Goal: Task Accomplishment & Management: Use online tool/utility

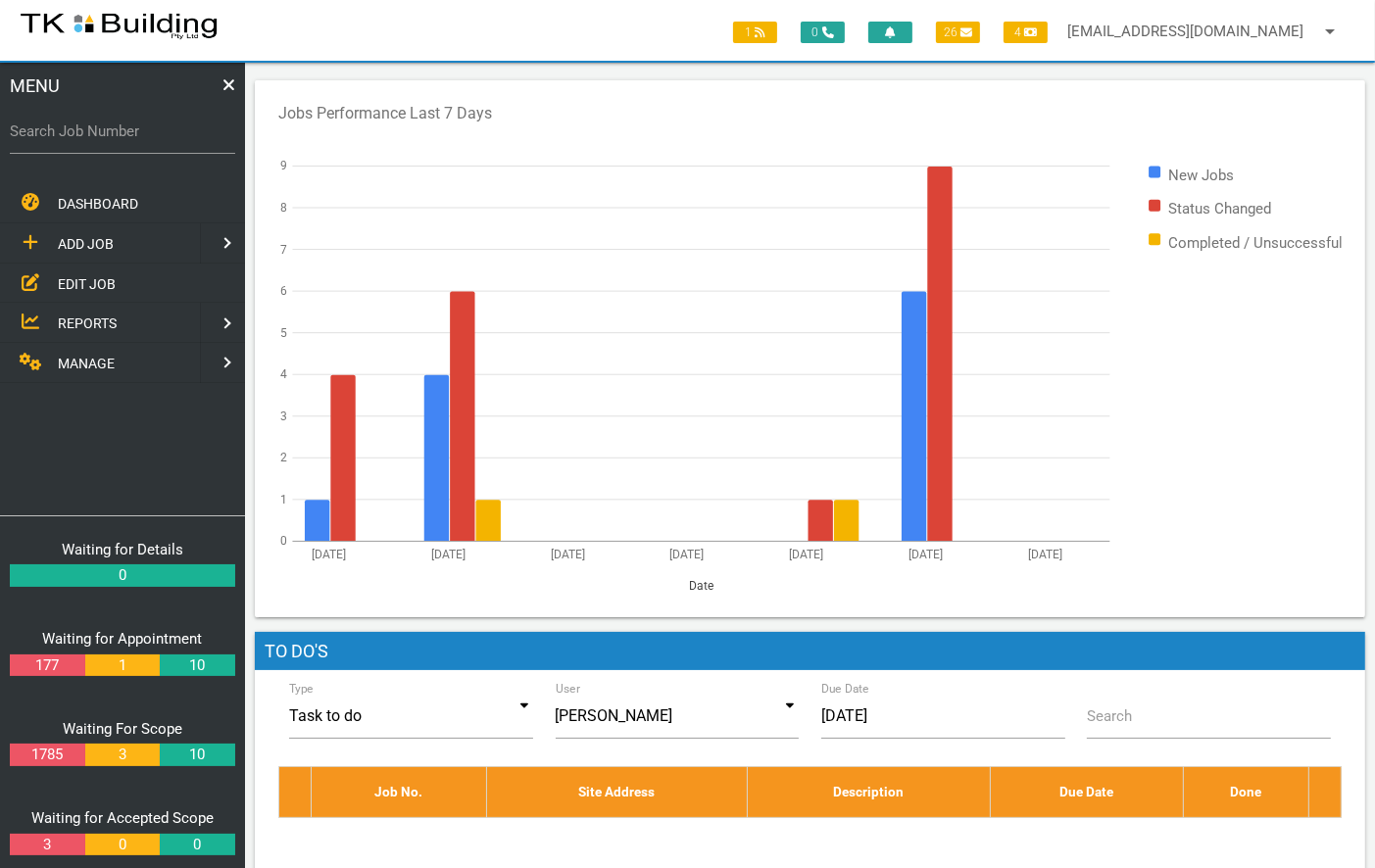
click at [86, 275] on span "EDIT JOB" at bounding box center [86, 283] width 58 height 16
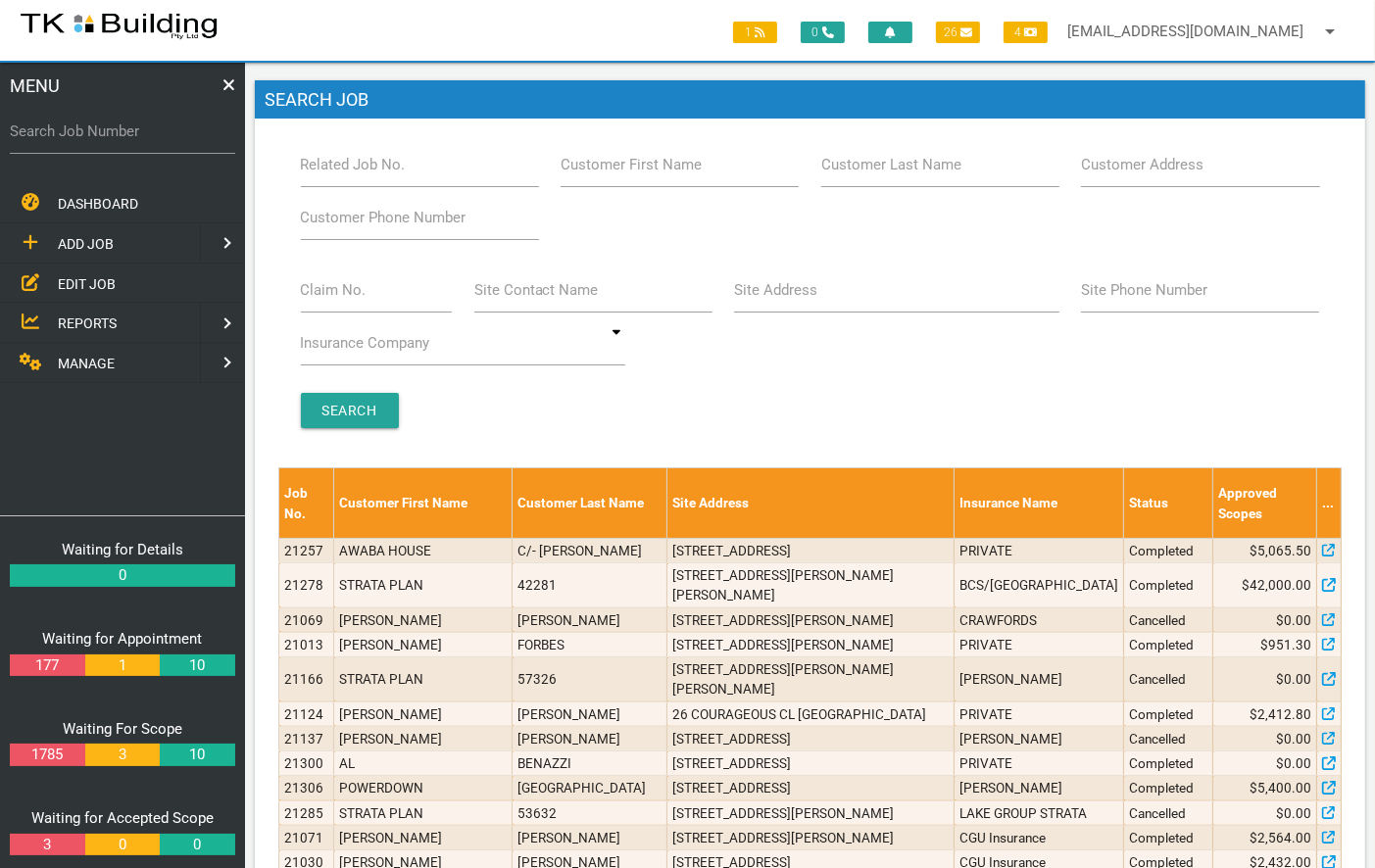
click at [330, 165] on label "Related Job No." at bounding box center [354, 165] width 105 height 23
click at [330, 165] on input "Related Job No." at bounding box center [420, 164] width 238 height 45
type input "27837"
click at [339, 400] on input "Search" at bounding box center [350, 410] width 98 height 36
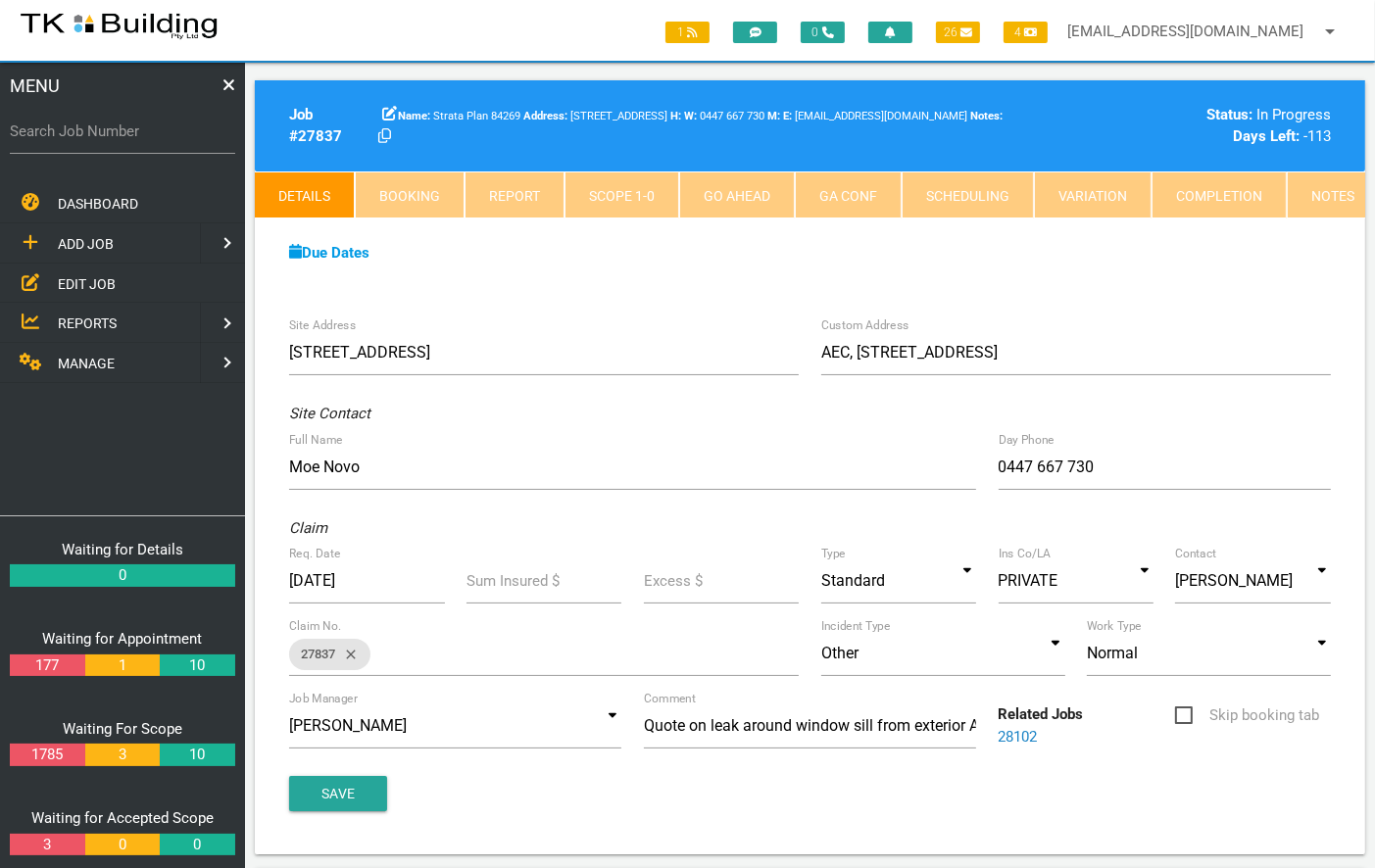
click at [1308, 195] on link "Notes" at bounding box center [1332, 195] width 92 height 47
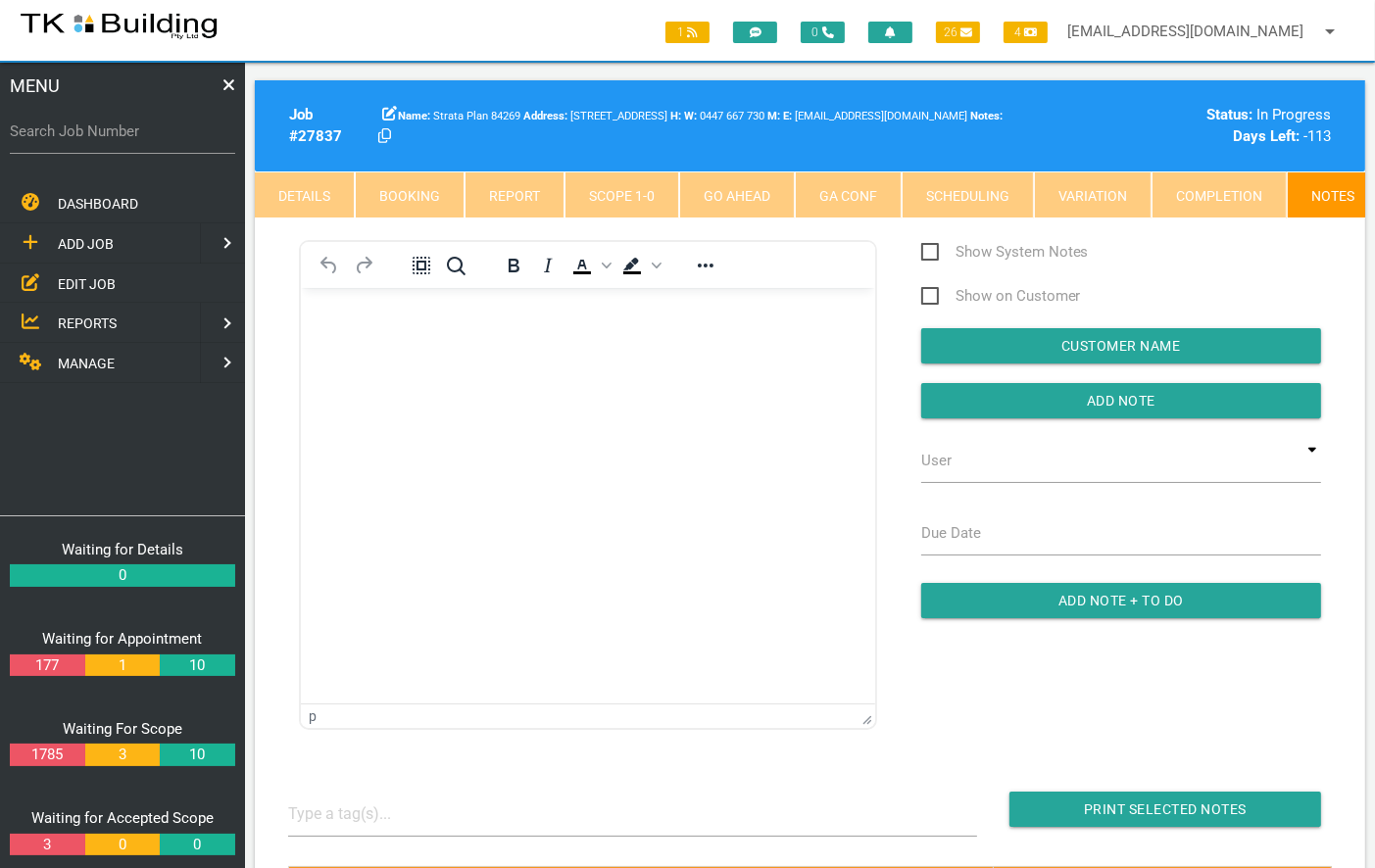
click at [472, 344] on body "Rich Text Area. Press ALT-0 for help." at bounding box center [587, 344] width 574 height 65
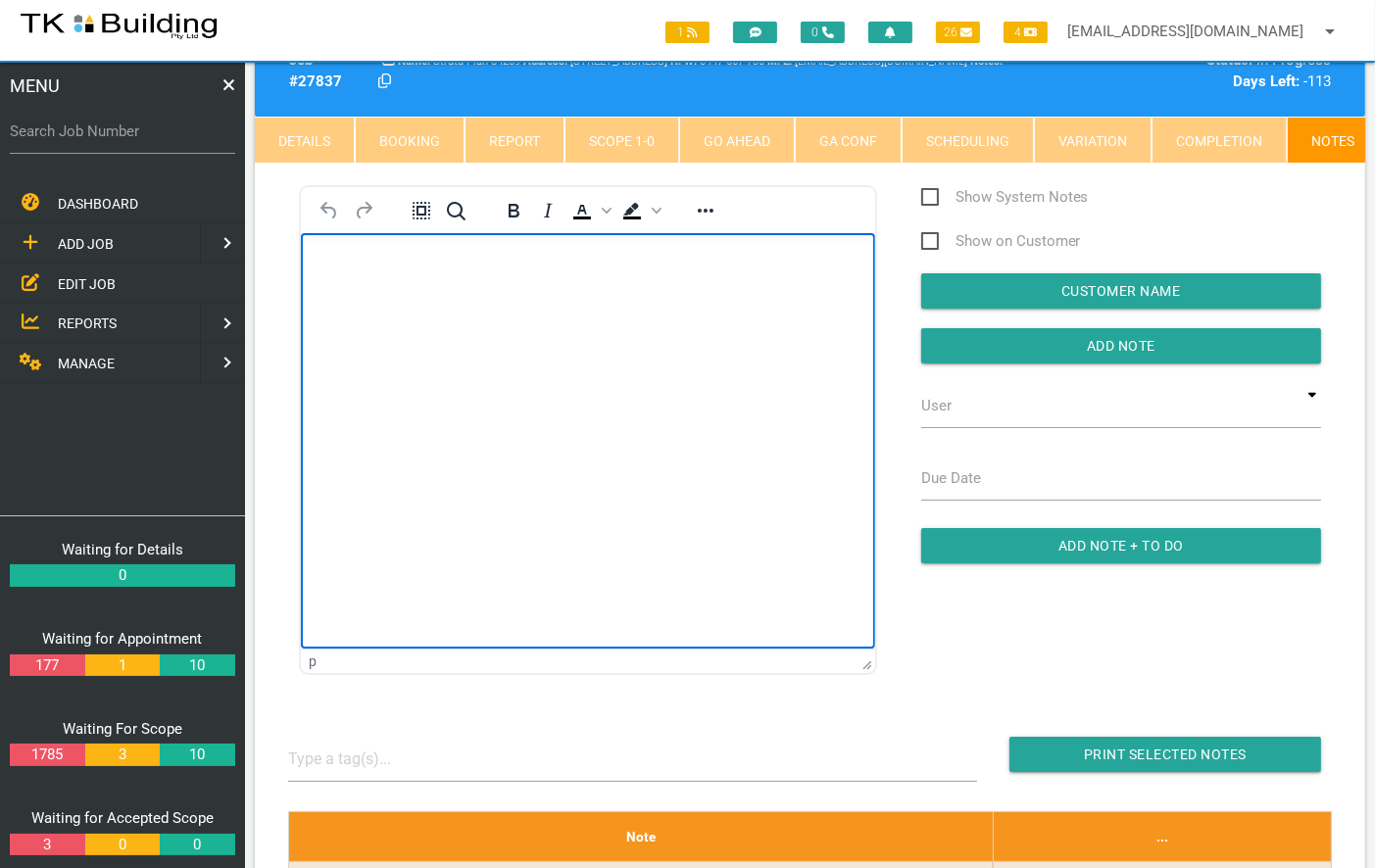
scroll to position [55, 0]
click at [1119, 355] on input "Add Note" at bounding box center [1121, 346] width 399 height 36
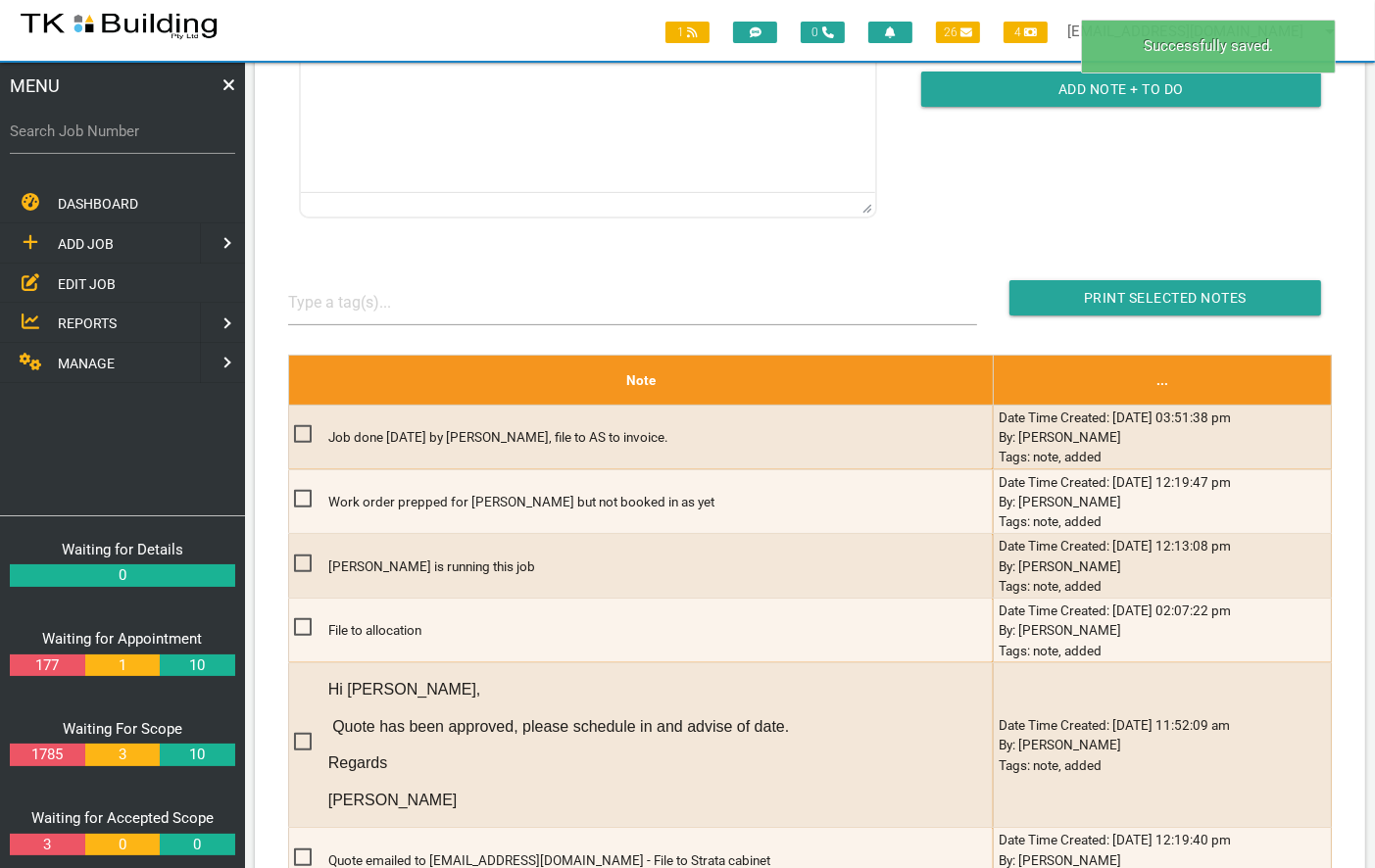
scroll to position [513, 0]
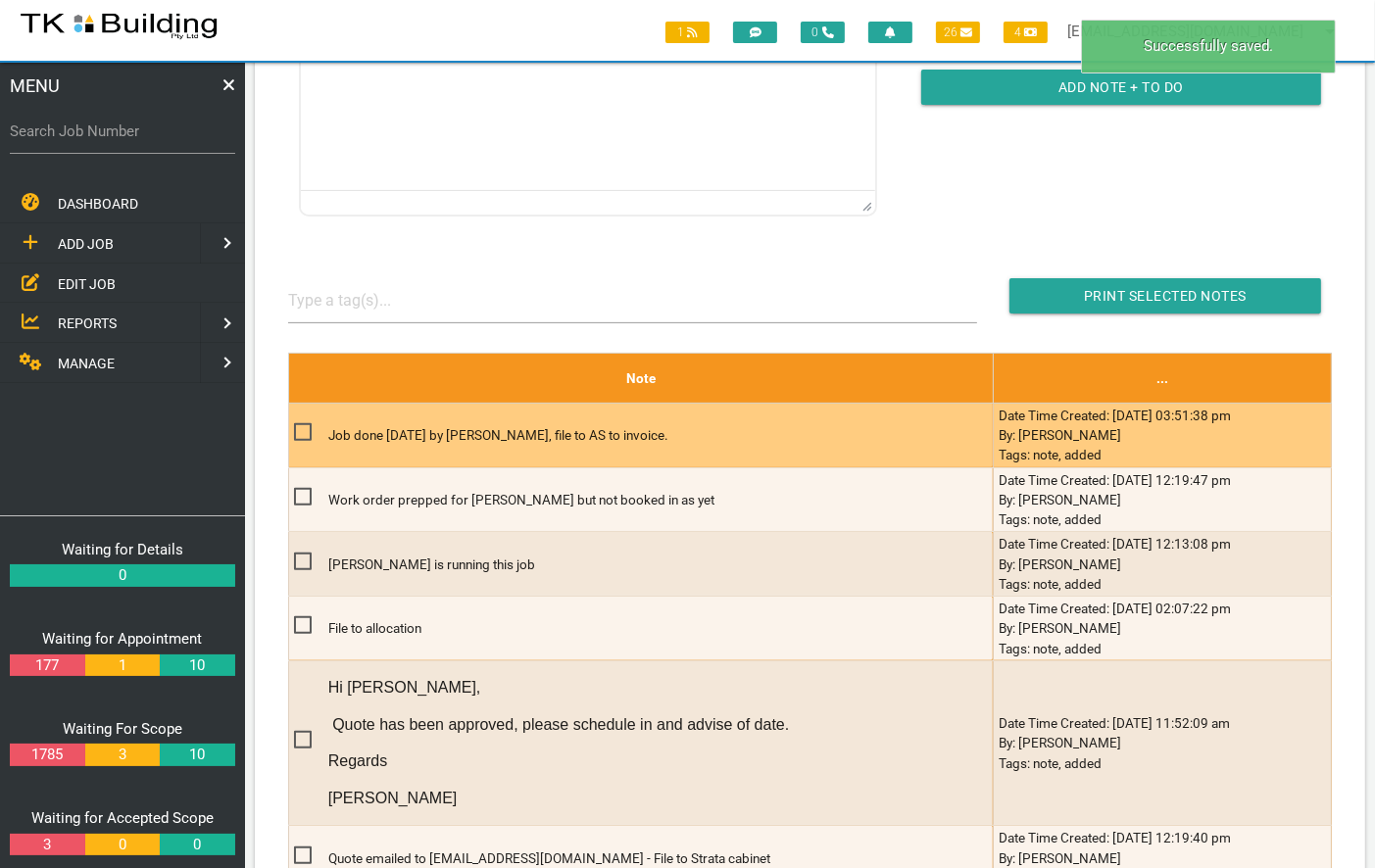
click at [302, 434] on span at bounding box center [311, 432] width 35 height 25
click at [302, 433] on input "checkbox" at bounding box center [300, 426] width 13 height 13
checkbox input "true"
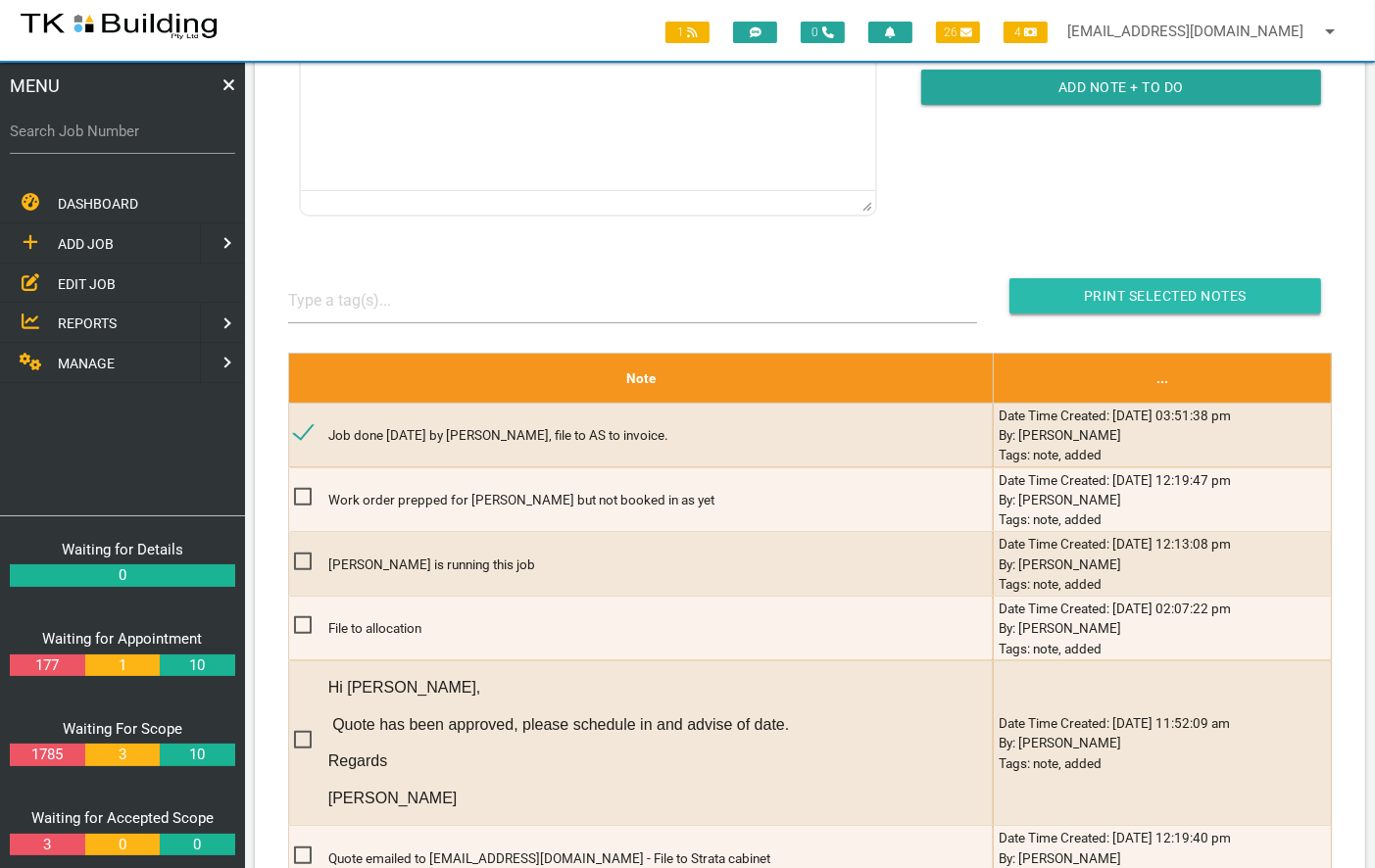
click at [1143, 303] on input "Print Selected Notes" at bounding box center [1165, 296] width 312 height 36
click at [90, 282] on span "EDIT JOB" at bounding box center [86, 283] width 58 height 16
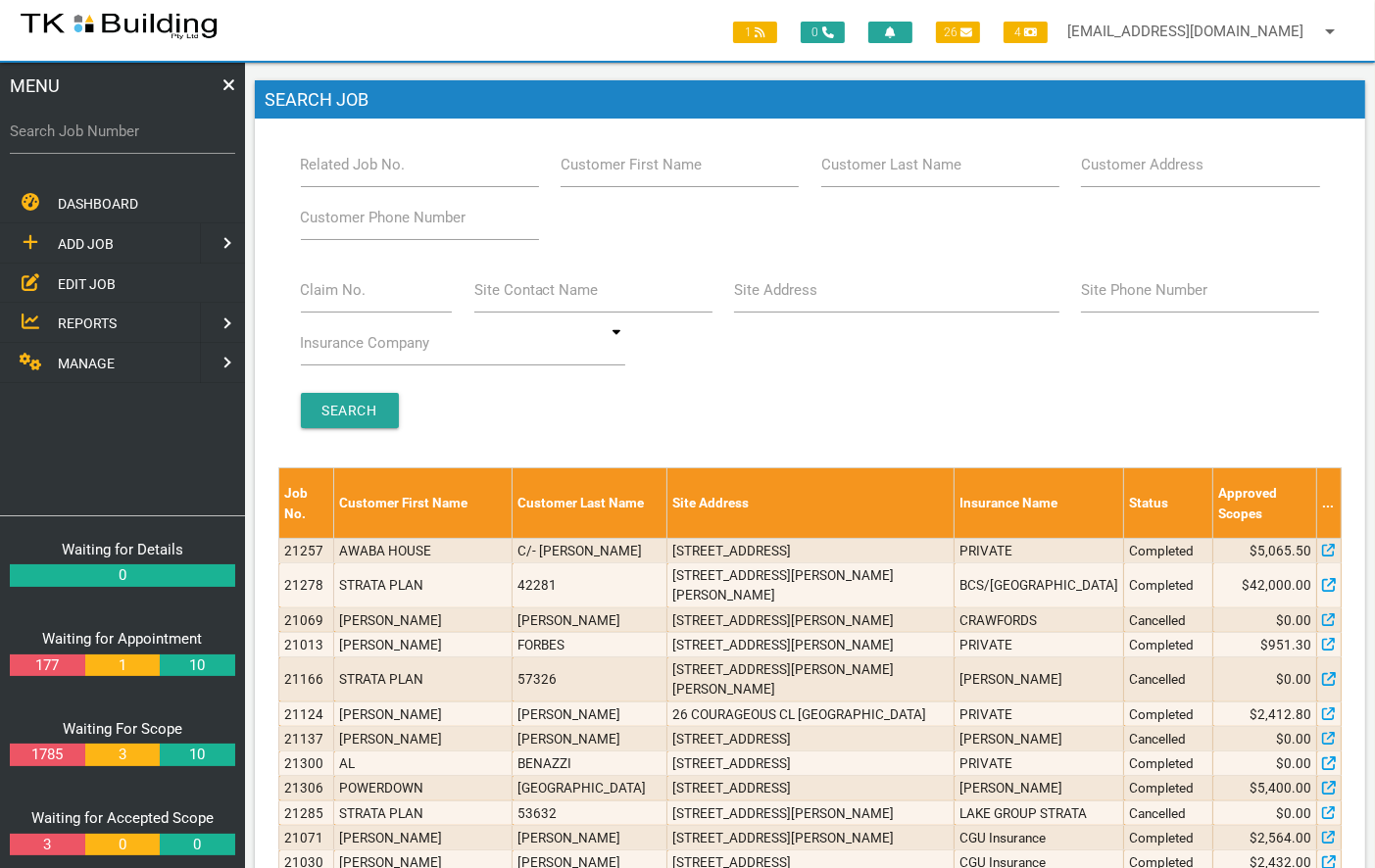
click at [769, 282] on label "Site Address" at bounding box center [776, 290] width 83 height 23
click at [769, 282] on input "Site Address" at bounding box center [896, 289] width 325 height 45
type input "18 selwyn"
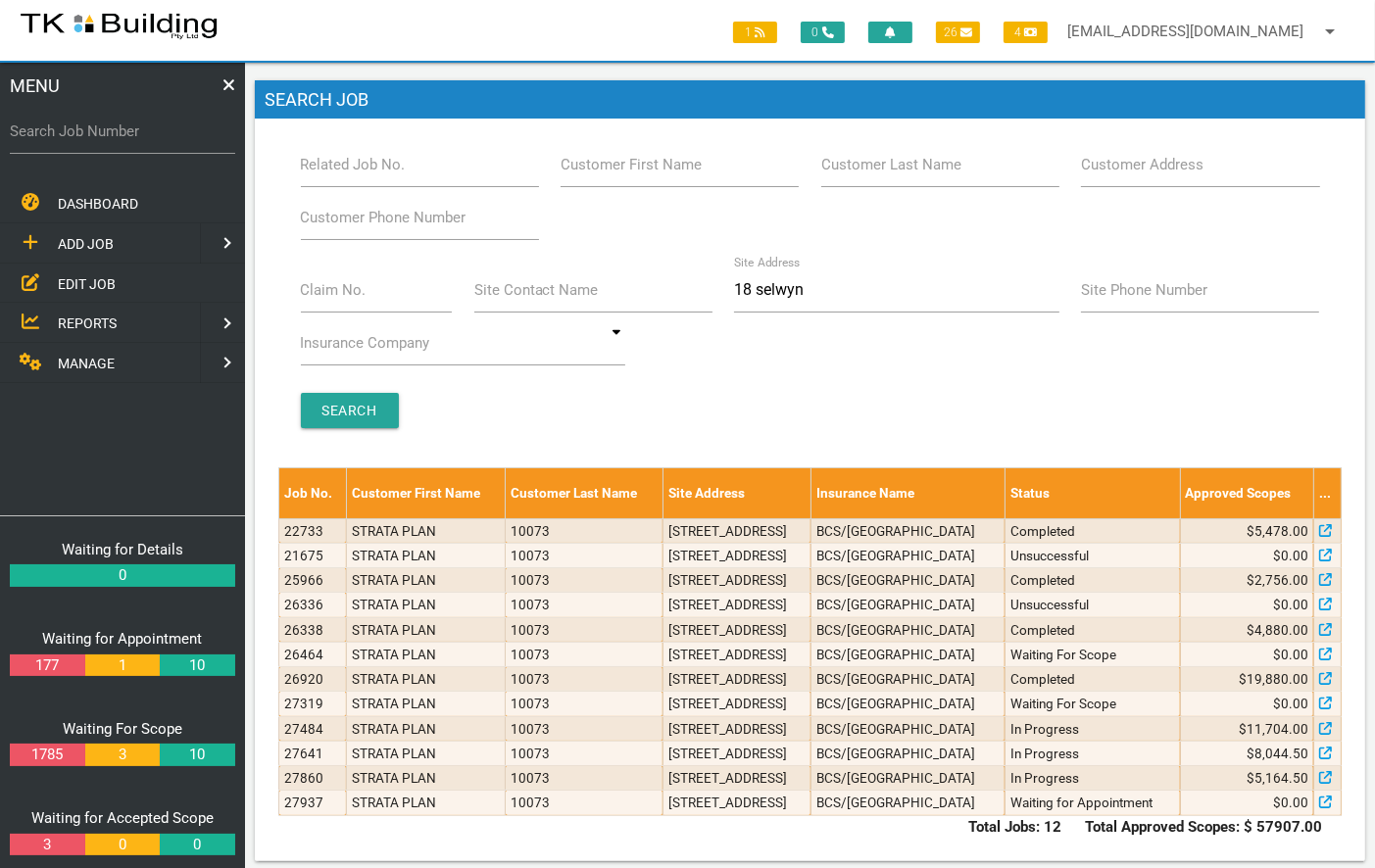
scroll to position [14, 0]
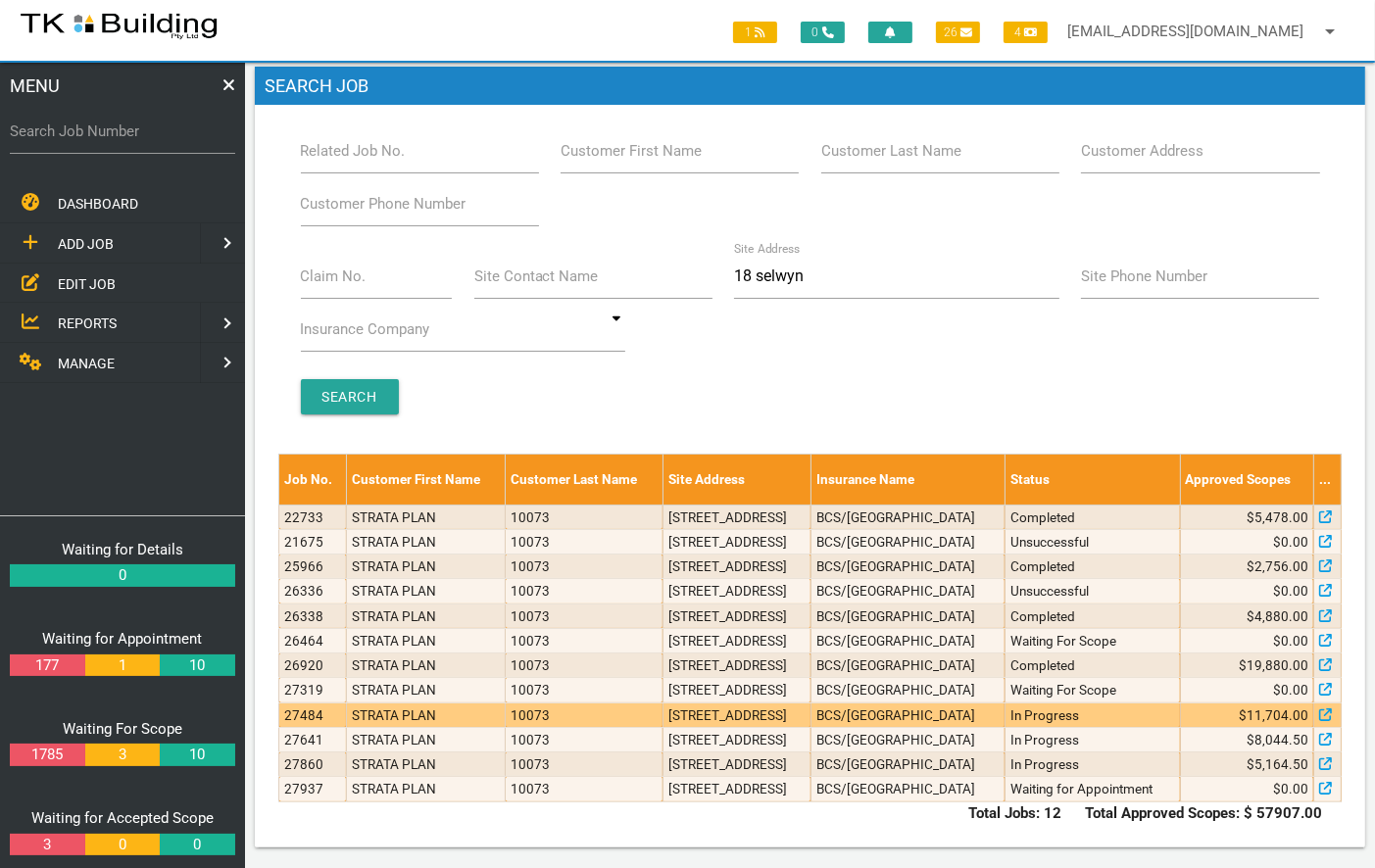
click at [739, 708] on td "Units 4 & 8, 18 Selwyn St, Merewether NSW 2291" at bounding box center [736, 714] width 148 height 25
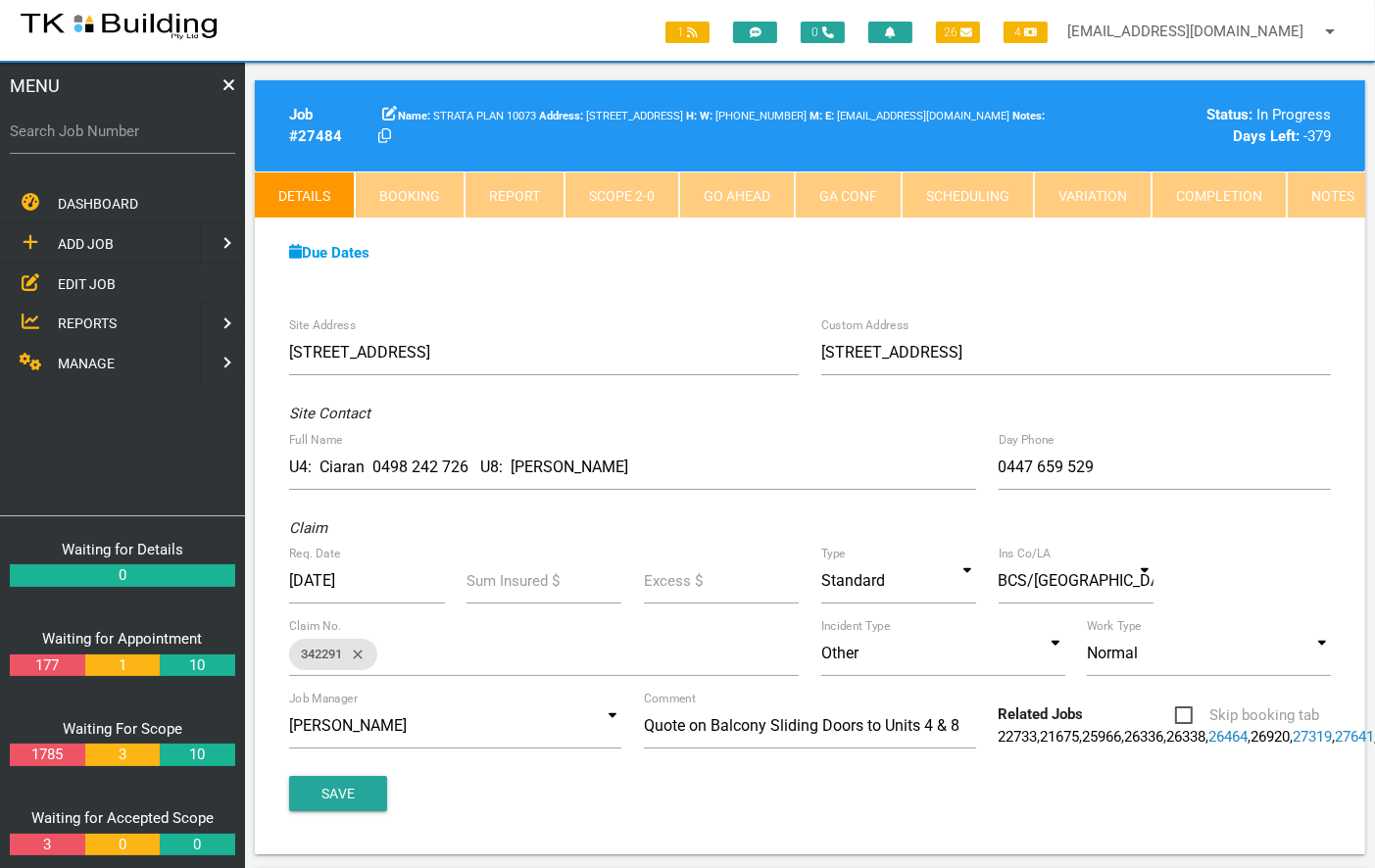
click at [1301, 185] on link "Notes" at bounding box center [1332, 195] width 92 height 47
